Goal: Task Accomplishment & Management: Manage account settings

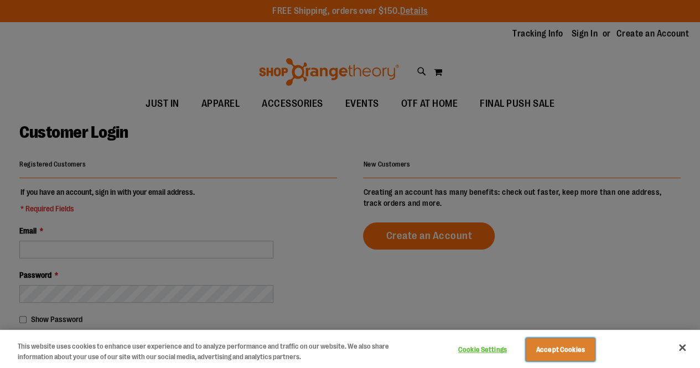
click at [564, 351] on button "Accept Cookies" at bounding box center [560, 349] width 69 height 23
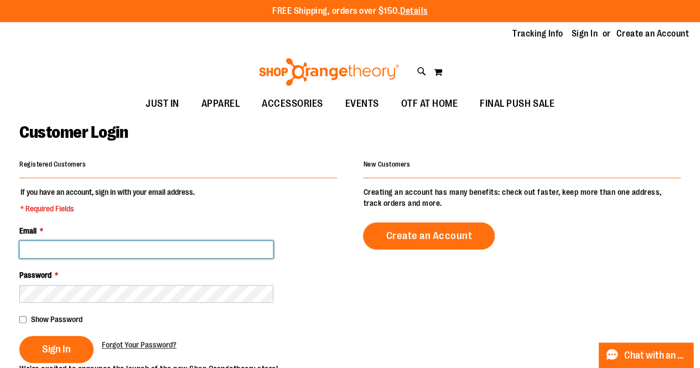
click at [167, 253] on input "Email *" at bounding box center [146, 250] width 254 height 18
type input "**********"
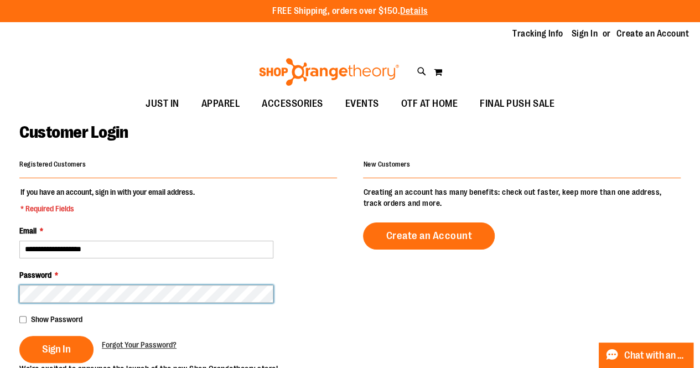
click at [19, 336] on button "Sign In" at bounding box center [56, 349] width 74 height 27
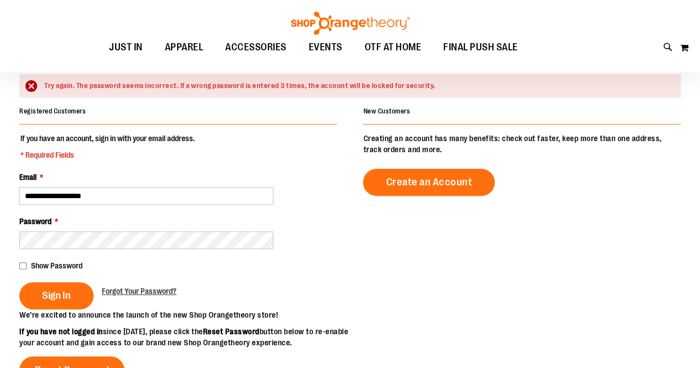
scroll to position [89, 0]
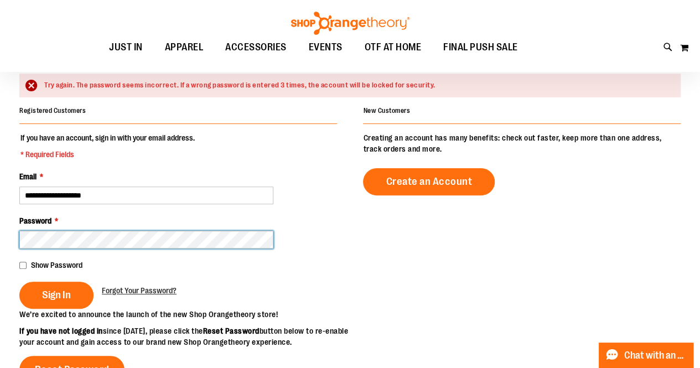
click at [19, 282] on button "Sign In" at bounding box center [56, 295] width 74 height 27
